Goal: Information Seeking & Learning: Check status

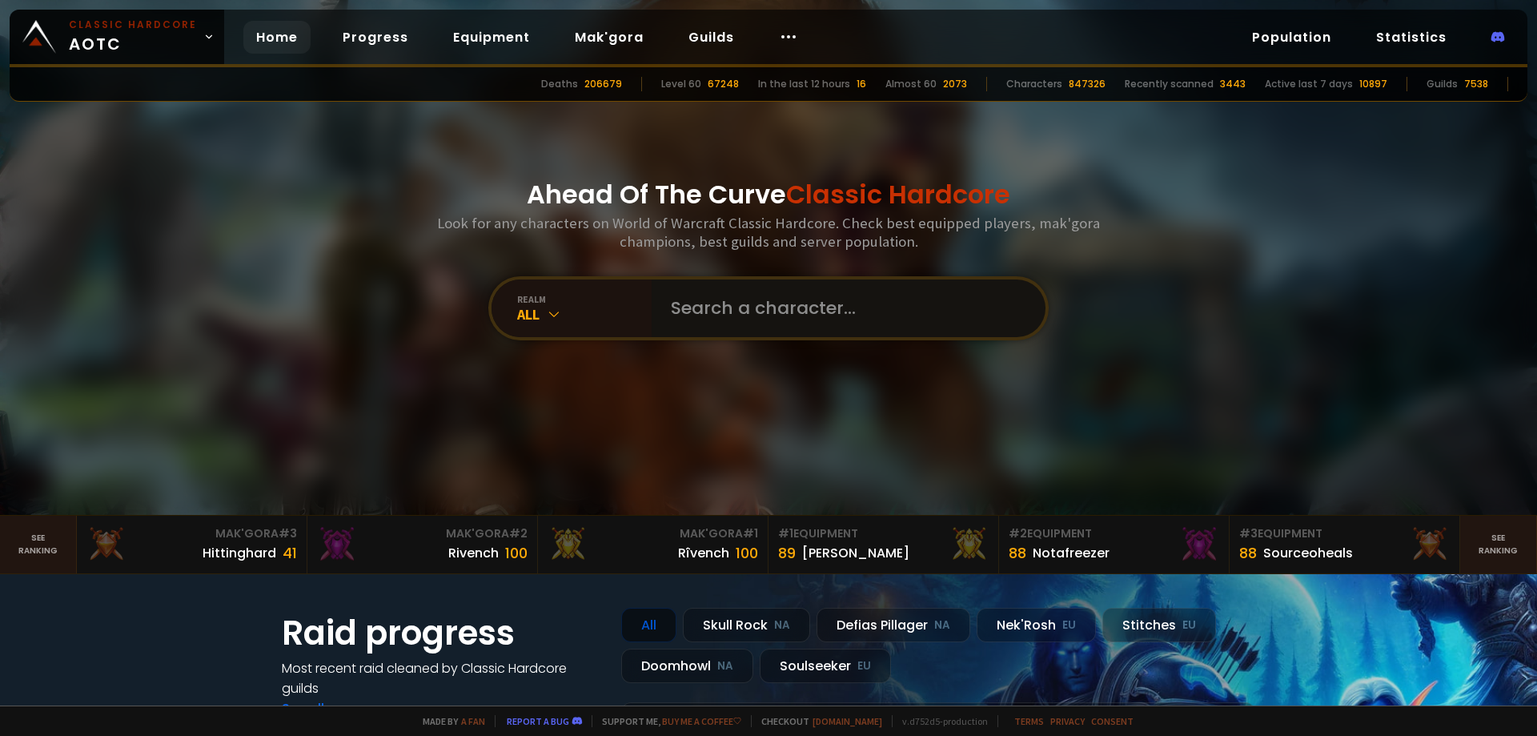
click at [736, 319] on input "text" at bounding box center [843, 308] width 365 height 58
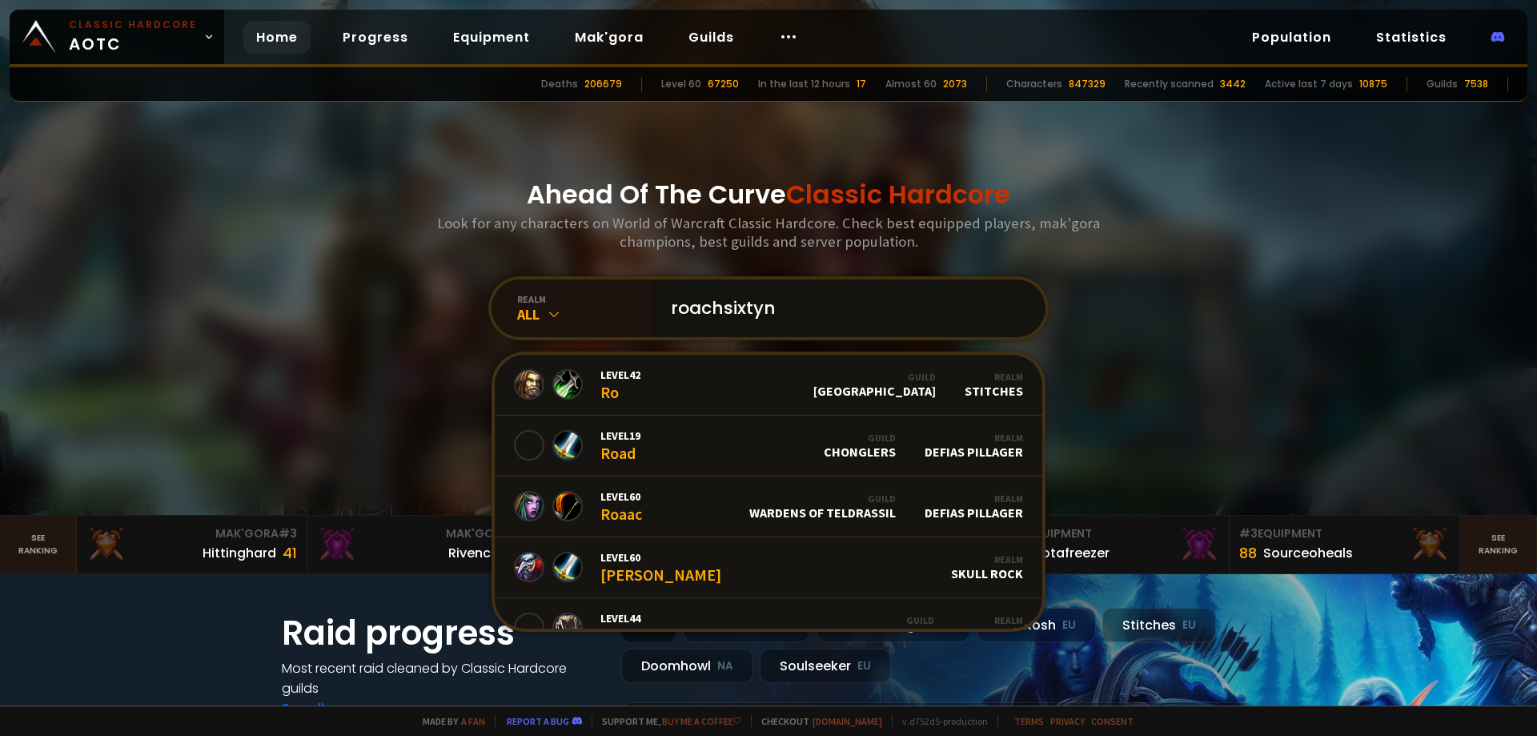
type input "roachsixtyni"
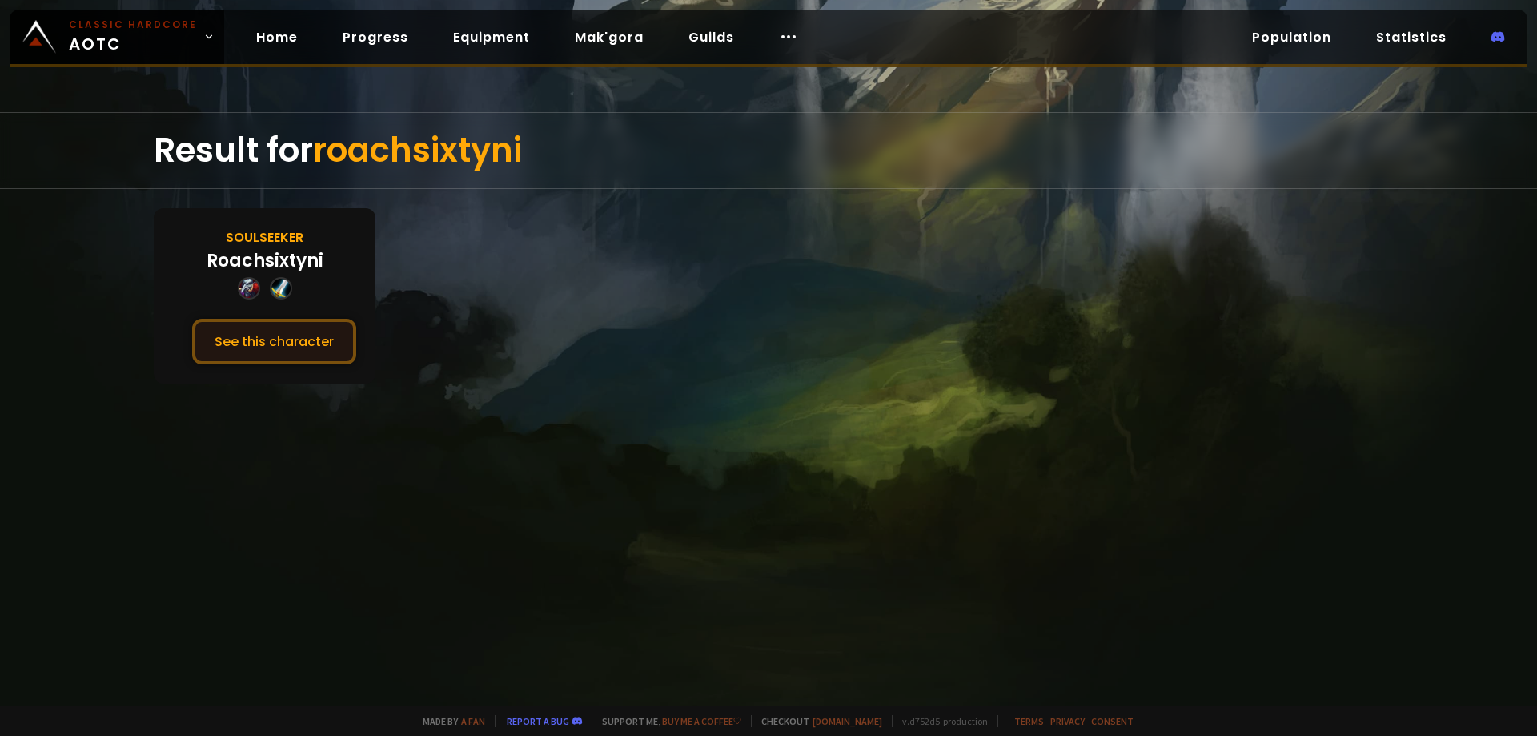
click at [256, 327] on button "See this character" at bounding box center [274, 342] width 164 height 46
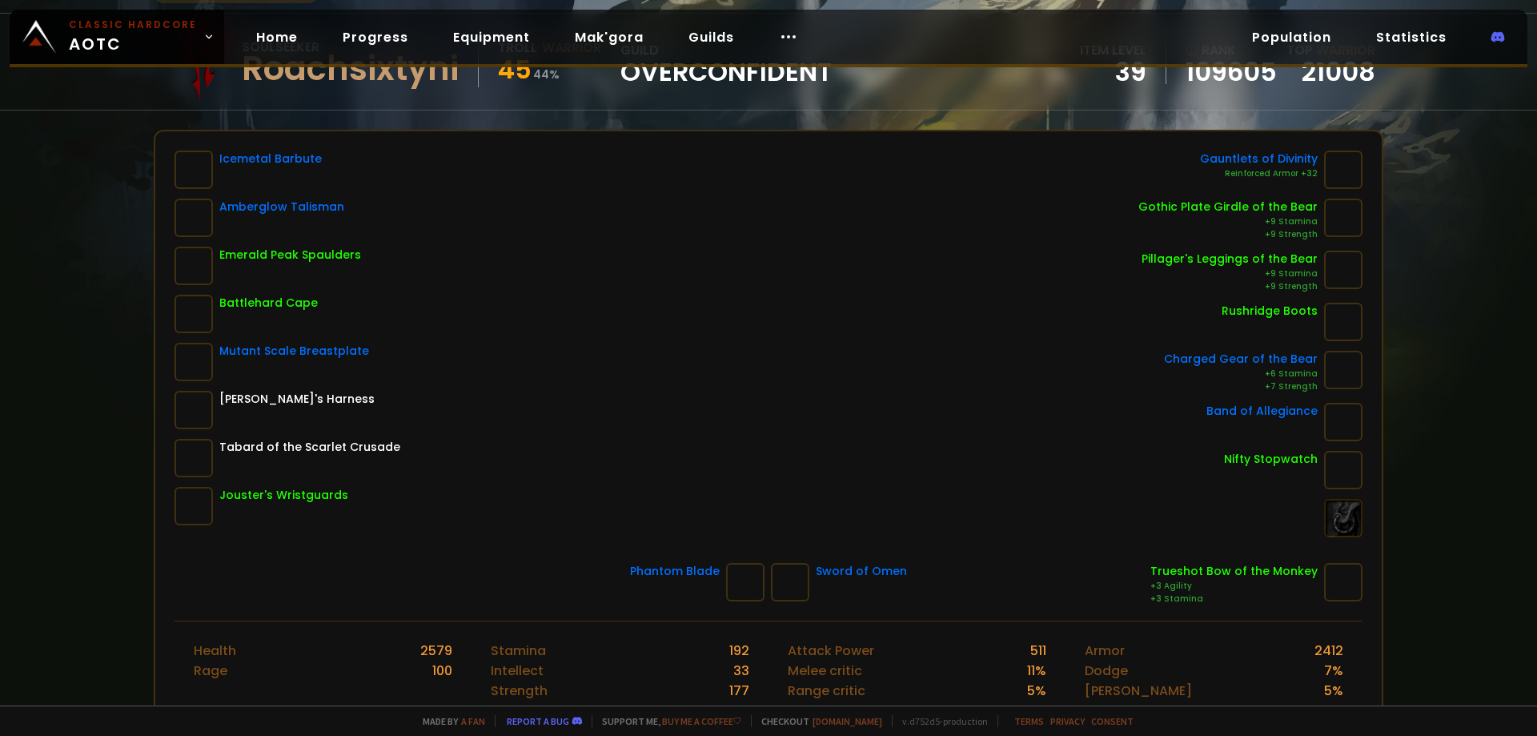
scroll to position [160, 0]
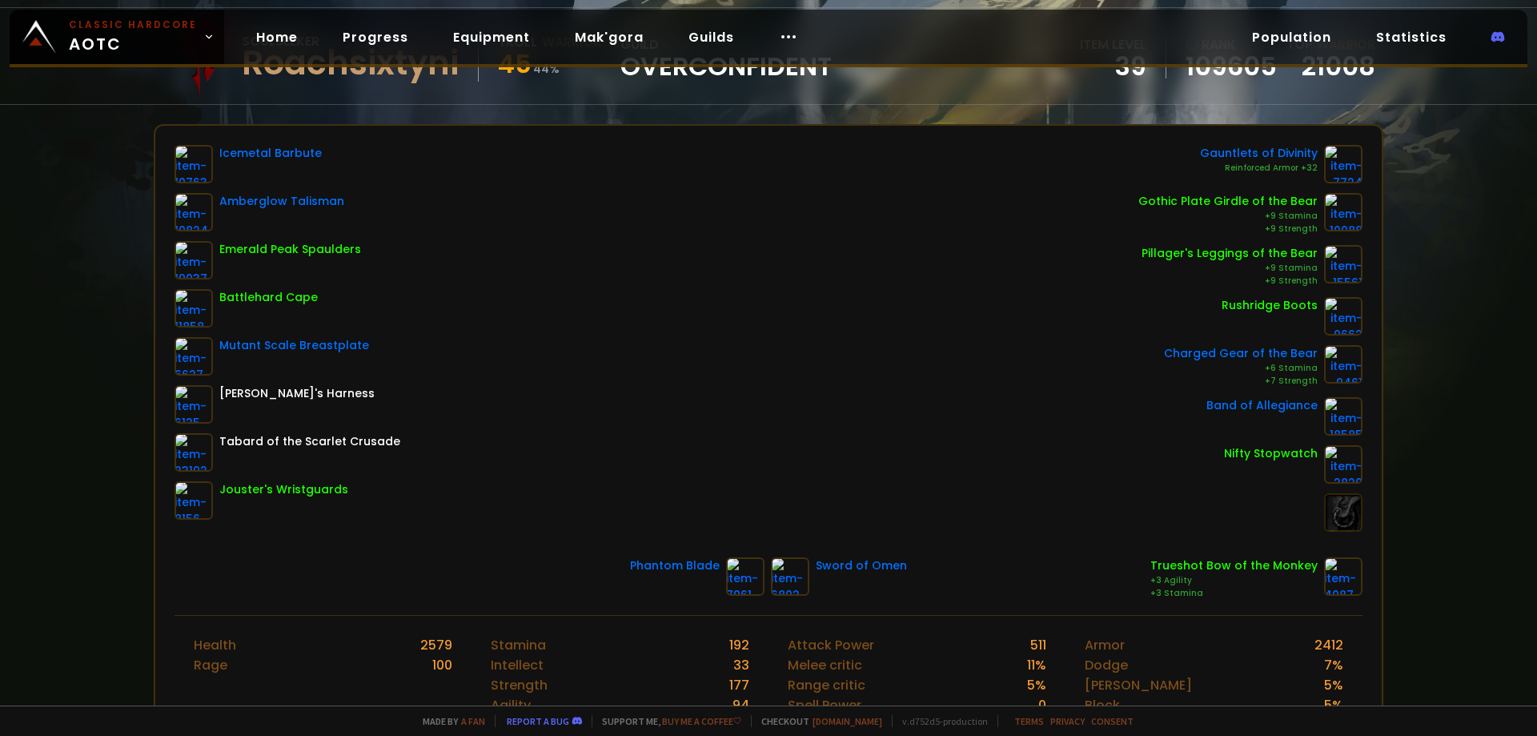
drag, startPoint x: 746, startPoint y: 385, endPoint x: 728, endPoint y: 381, distance: 18.1
click at [729, 381] on div "Icemetal Barbute Amberglow Talisman Emerald Peak Spaulders Battlehard Cape Muta…" at bounding box center [769, 338] width 1188 height 387
click at [665, 366] on div "Icemetal Barbute Amberglow Talisman Emerald Peak Spaulders Battlehard Cape Muta…" at bounding box center [769, 338] width 1188 height 387
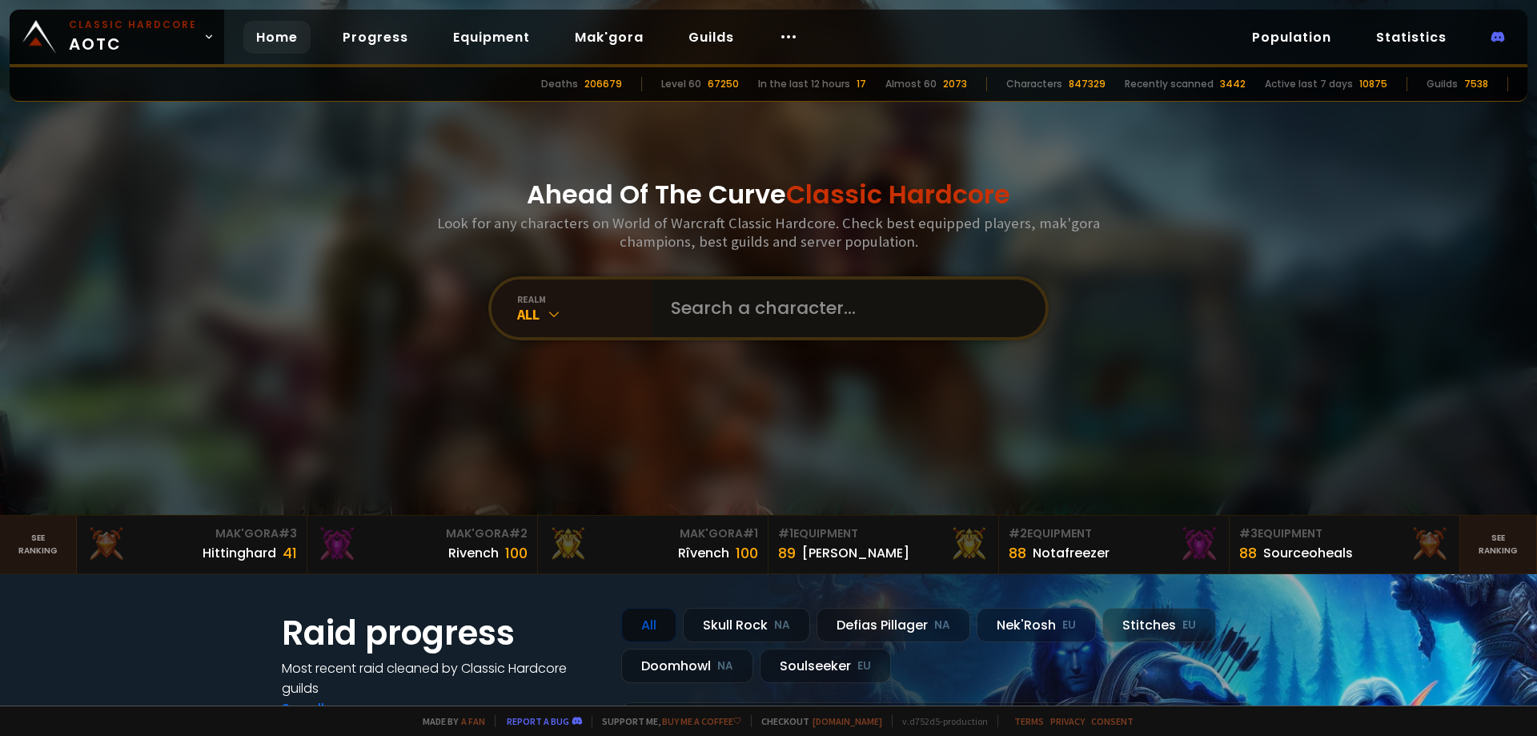
click at [782, 320] on input "text" at bounding box center [843, 308] width 365 height 58
type input "robothc"
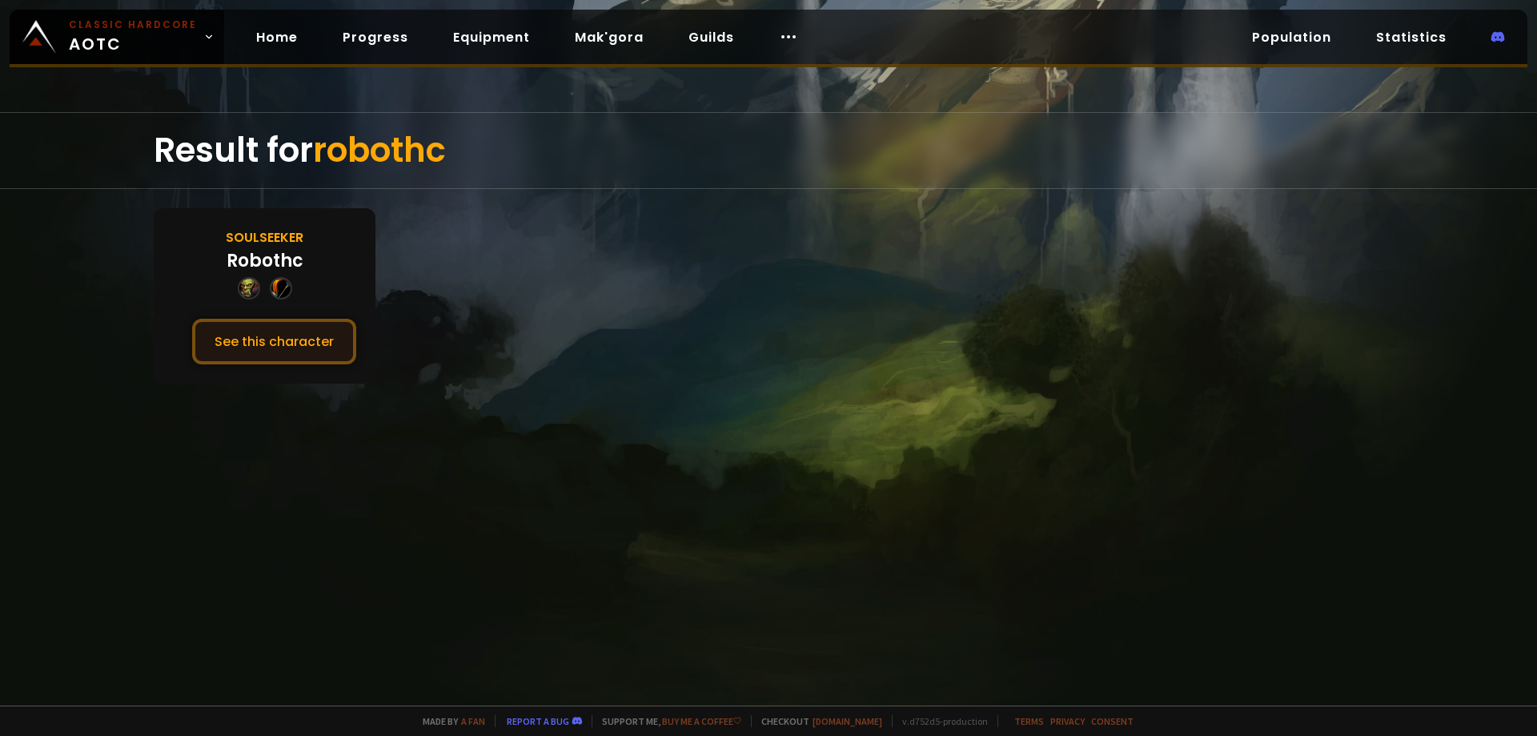
click at [263, 337] on button "See this character" at bounding box center [274, 342] width 164 height 46
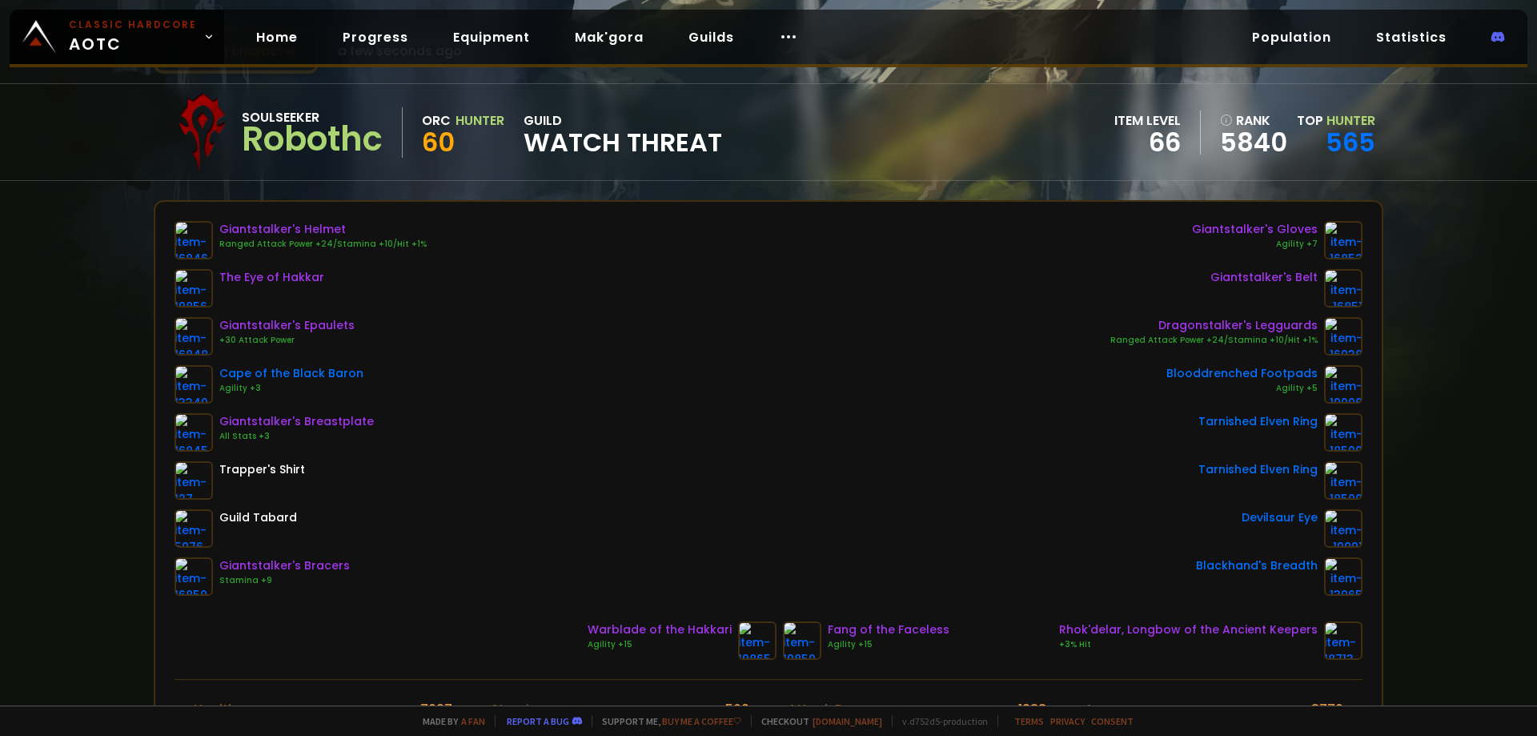
scroll to position [80, 0]
